Goal: Task Accomplishment & Management: Manage account settings

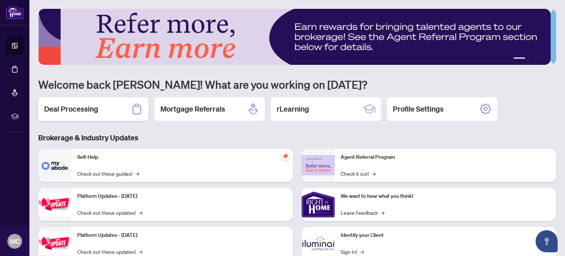
click at [63, 106] on h2 "Deal Processing" at bounding box center [71, 109] width 54 height 10
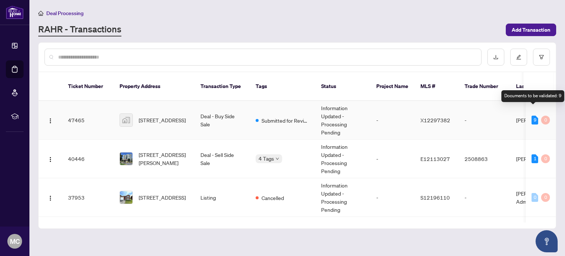
click at [532, 116] on div "9" at bounding box center [535, 120] width 7 height 9
click at [531, 92] on div "Documents to be validated: 9" at bounding box center [533, 96] width 63 height 12
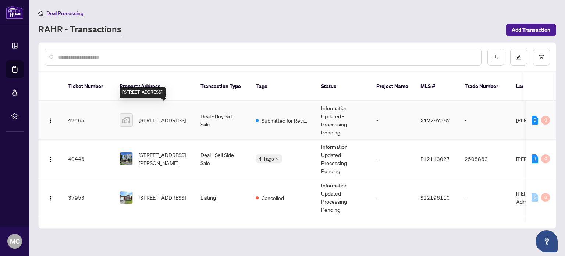
click at [145, 116] on span "[STREET_ADDRESS]" at bounding box center [162, 120] width 47 height 8
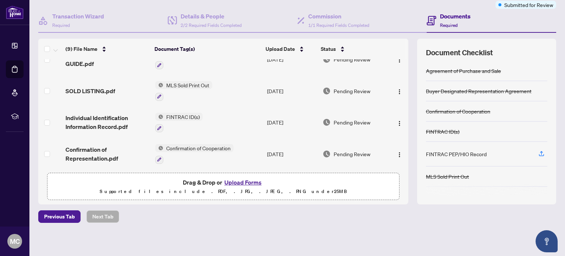
scroll to position [172, 0]
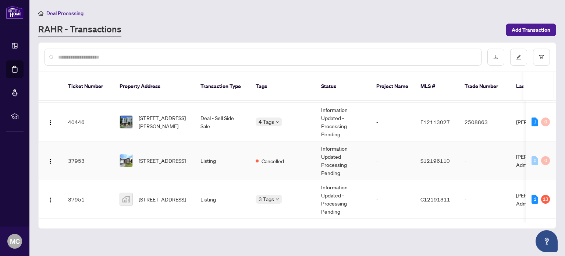
scroll to position [74, 0]
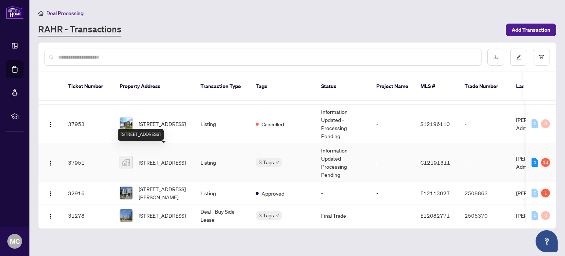
click at [140, 158] on span "[STREET_ADDRESS]" at bounding box center [162, 162] width 47 height 8
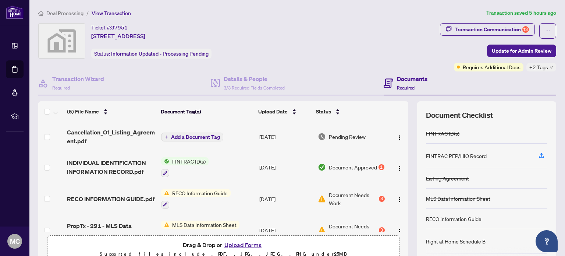
scroll to position [37, 0]
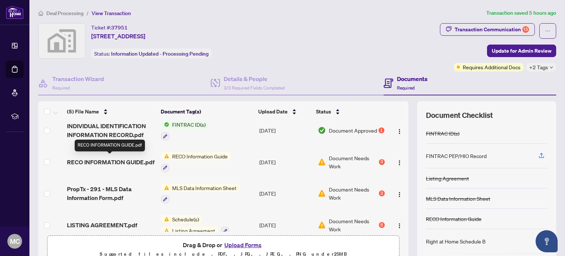
click at [106, 162] on span "RECO INFORMATION GUIDE.pdf" at bounding box center [111, 162] width 88 height 9
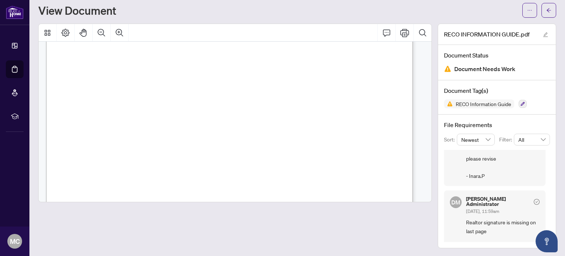
scroll to position [4814, 0]
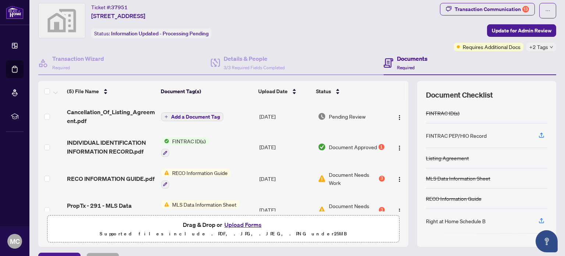
click at [247, 222] on button "Upload Forms" at bounding box center [243, 225] width 42 height 10
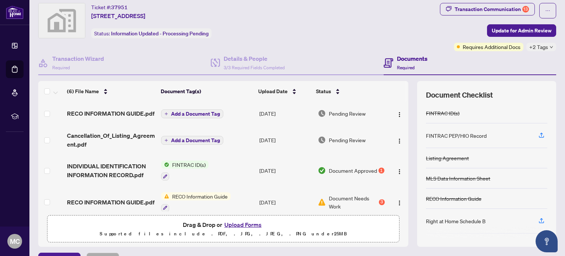
scroll to position [37, 0]
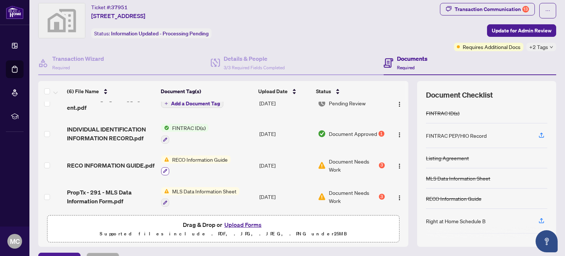
click at [163, 170] on icon "button" at bounding box center [165, 171] width 4 height 4
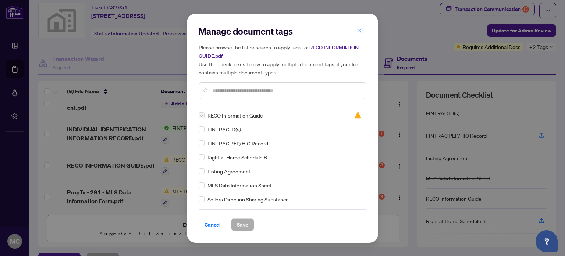
click at [362, 29] on icon "close" at bounding box center [360, 31] width 4 height 4
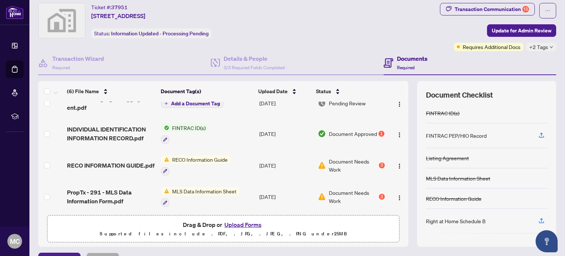
scroll to position [70, 0]
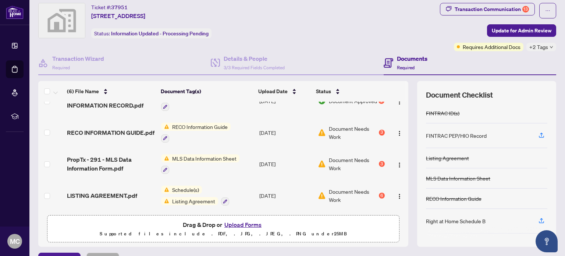
click at [332, 159] on span "Document Needs Work" at bounding box center [353, 164] width 49 height 16
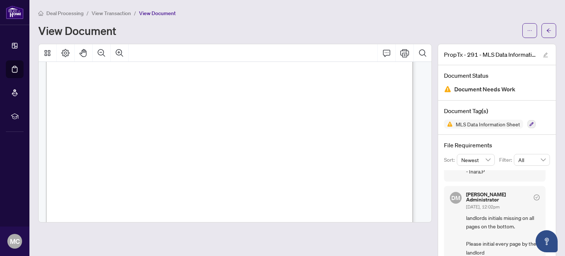
scroll to position [1141, 0]
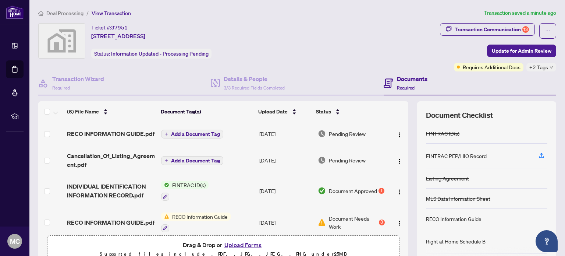
click at [241, 243] on button "Upload Forms" at bounding box center [243, 245] width 42 height 10
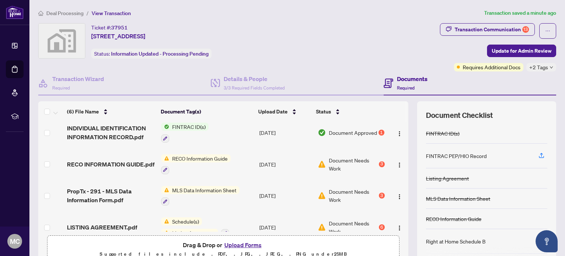
scroll to position [70, 0]
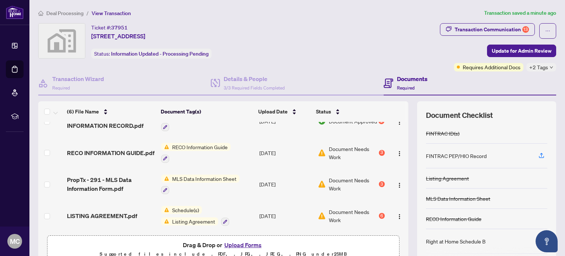
click at [234, 241] on button "Upload Forms" at bounding box center [243, 245] width 42 height 10
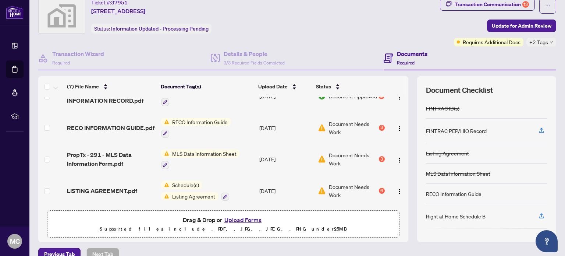
scroll to position [37, 0]
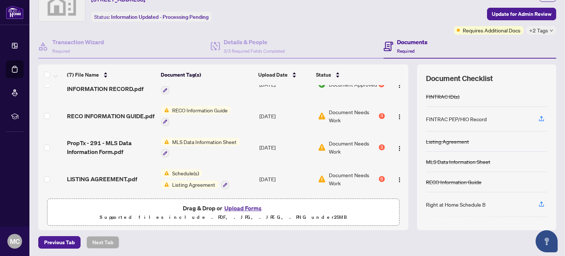
click at [343, 173] on span "Document Needs Work" at bounding box center [353, 179] width 49 height 16
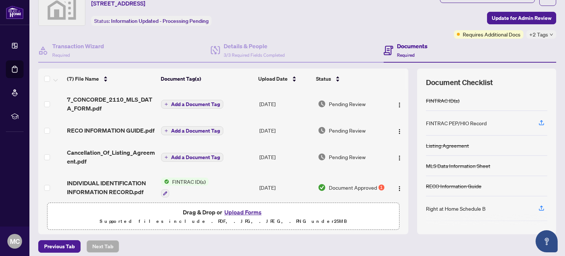
click at [251, 209] on button "Upload Forms" at bounding box center [243, 212] width 42 height 10
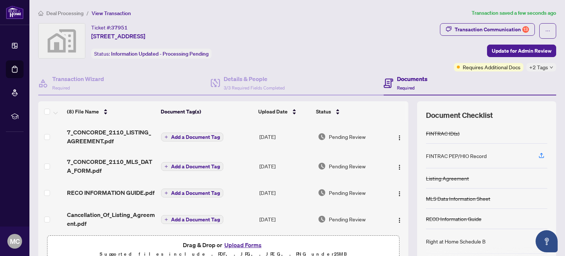
scroll to position [37, 0]
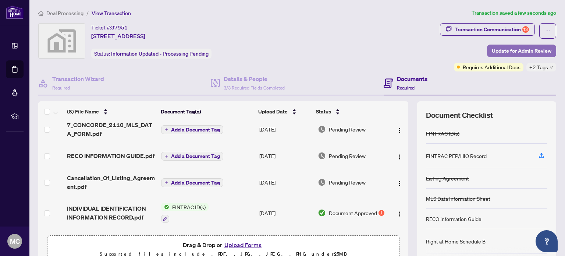
click at [516, 52] on span "Update for Admin Review" at bounding box center [522, 51] width 60 height 12
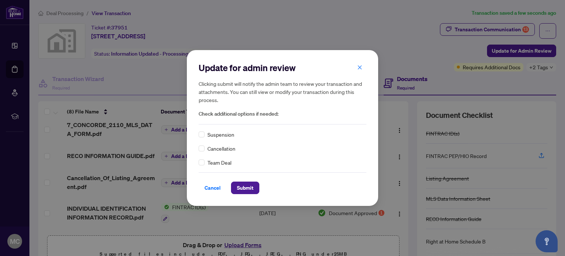
click at [202, 144] on div "Suspension Cancellation Team Deal" at bounding box center [283, 148] width 168 height 36
click at [249, 184] on span "Submit" at bounding box center [245, 188] width 17 height 12
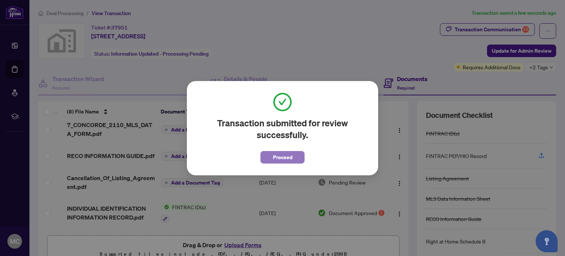
click at [286, 160] on span "Proceed" at bounding box center [283, 157] width 20 height 12
